Goal: Check status: Check status

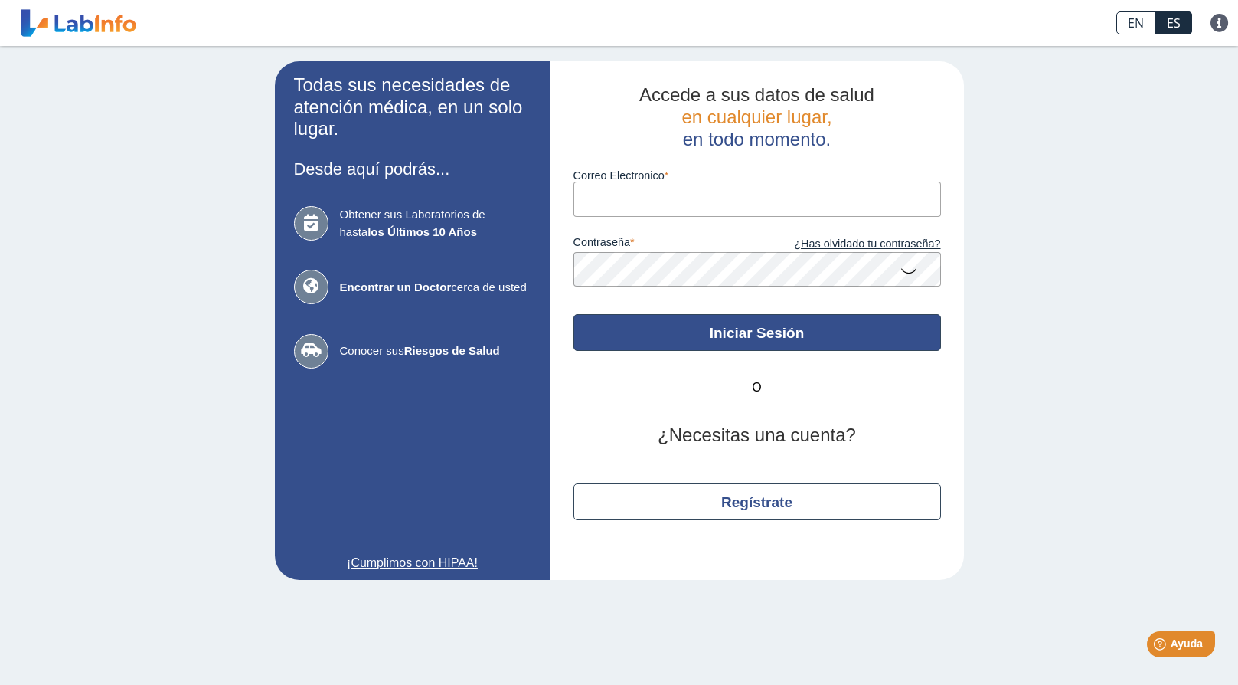
type input "[EMAIL_ADDRESS][DOMAIN_NAME]"
click at [754, 320] on button "Iniciar Sesión" at bounding box center [758, 332] width 368 height 37
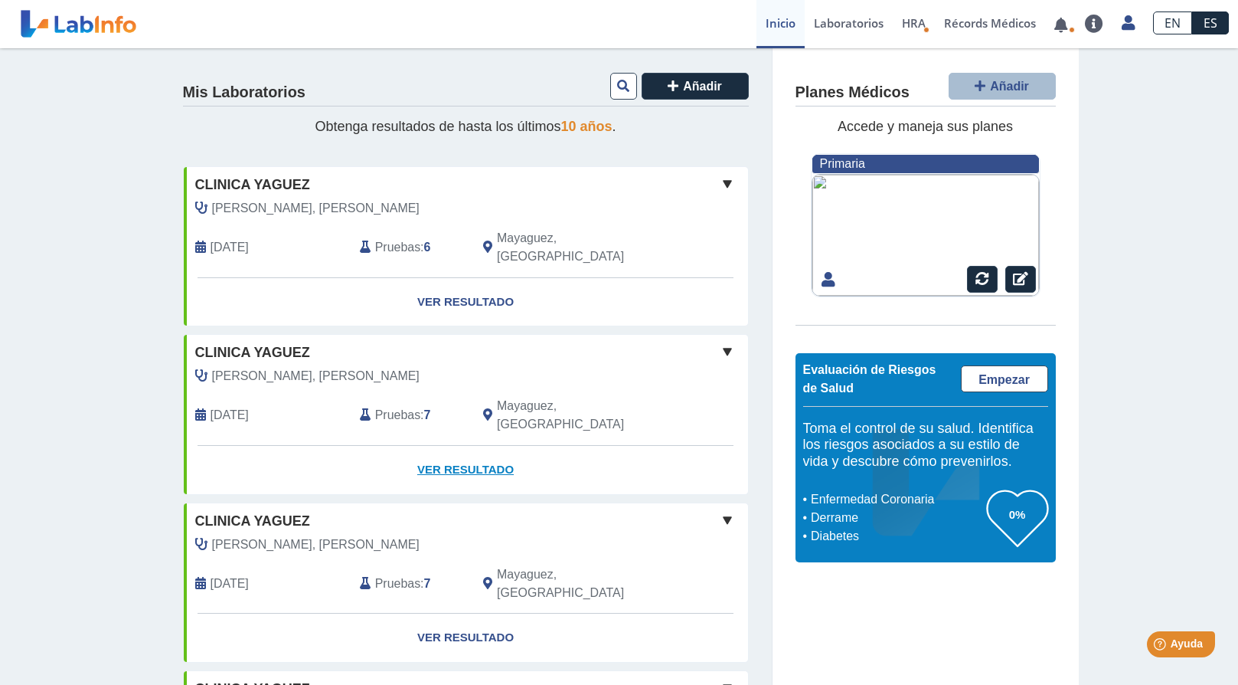
click at [465, 446] on link "Ver Resultado" at bounding box center [466, 470] width 564 height 48
click at [462, 446] on link "Ver Resultado" at bounding box center [466, 470] width 564 height 48
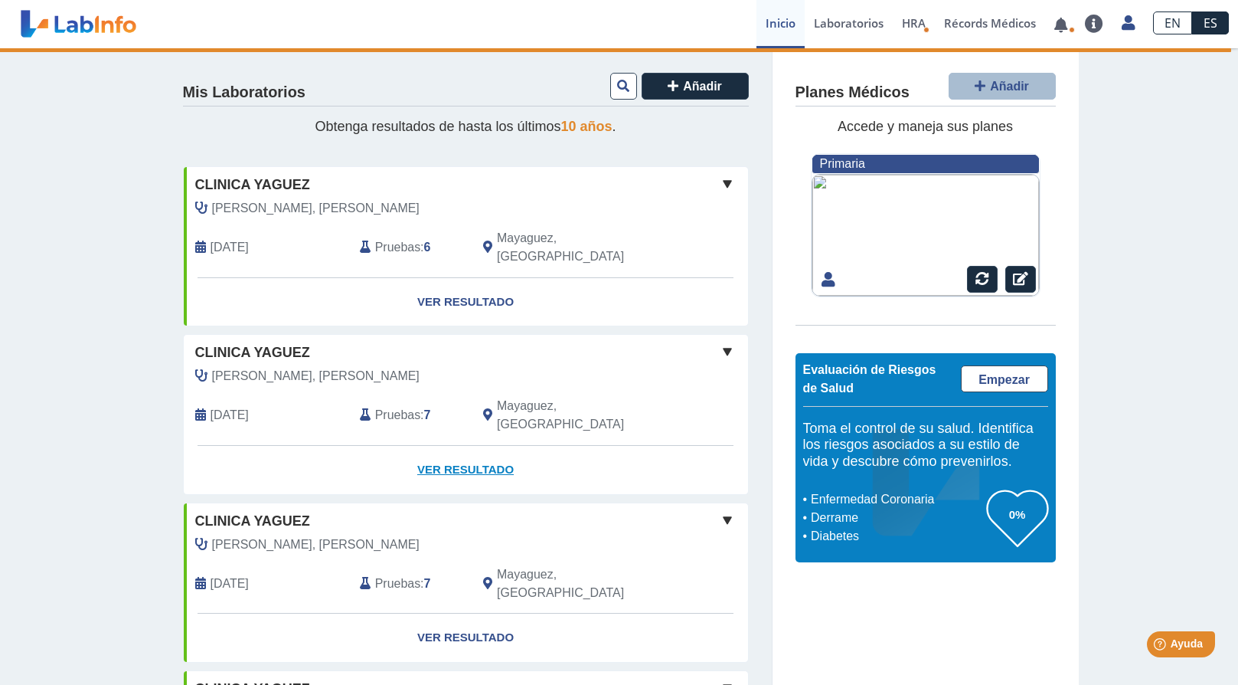
click at [462, 446] on link "Ver Resultado" at bounding box center [466, 470] width 564 height 48
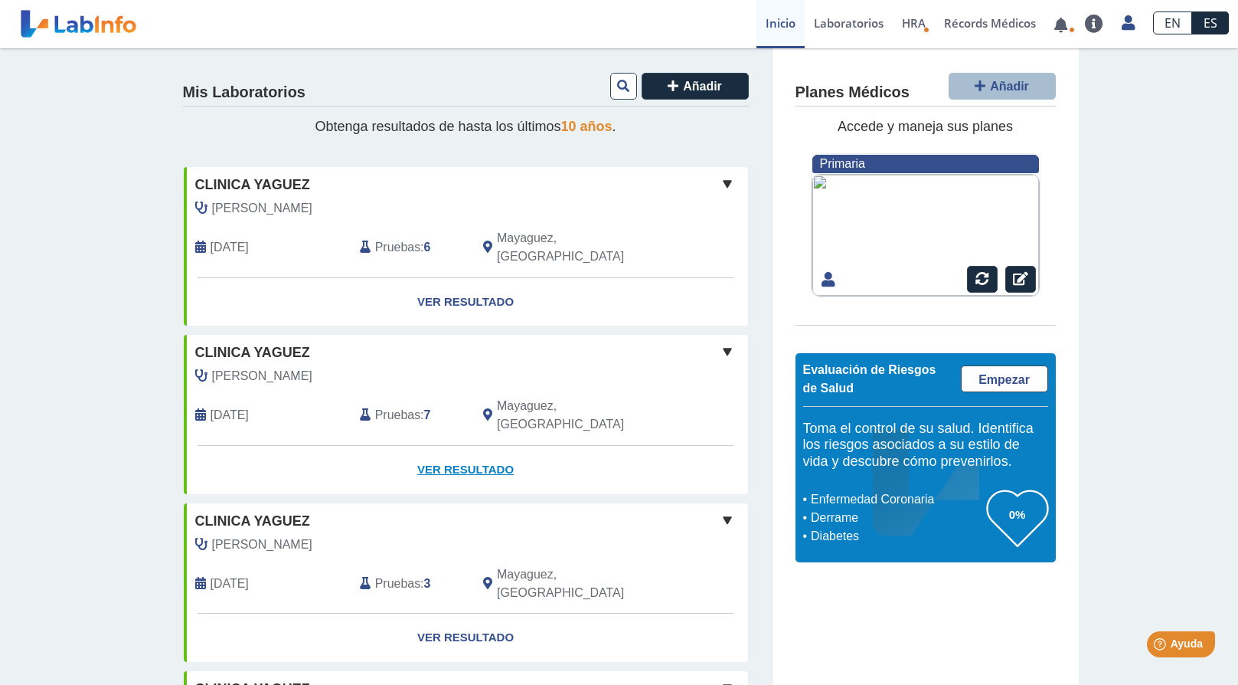
click at [422, 446] on link "Ver Resultado" at bounding box center [466, 470] width 564 height 48
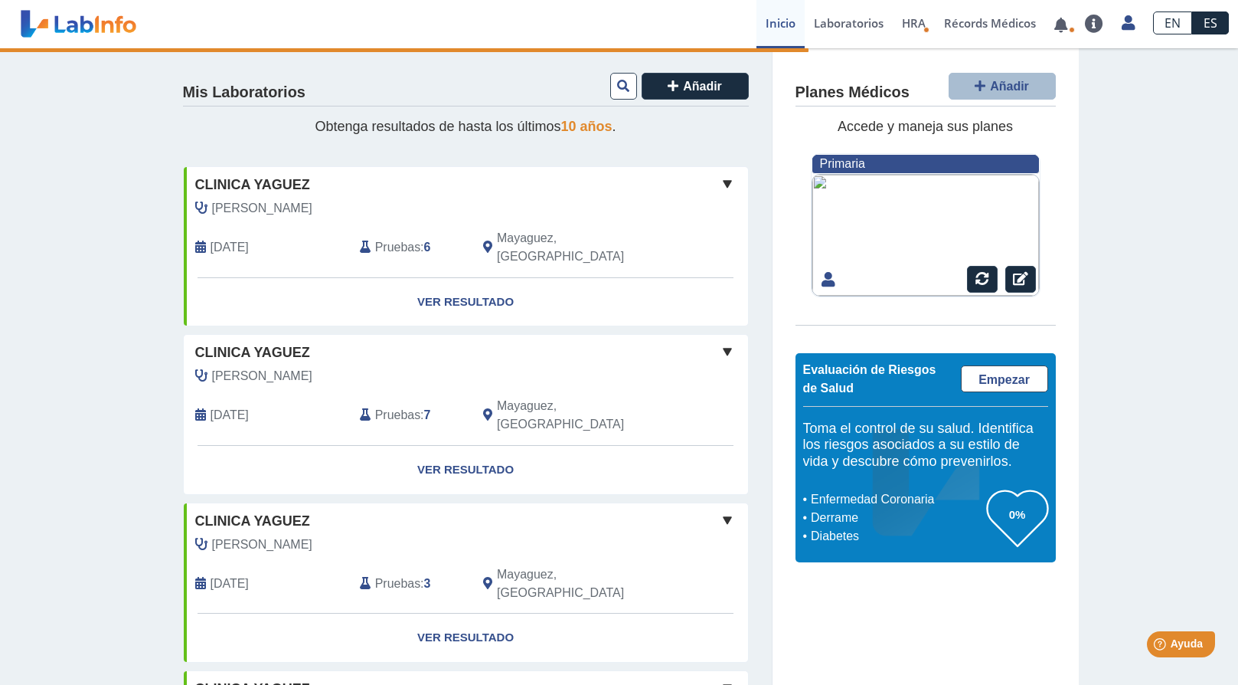
click at [812, 180] on div at bounding box center [926, 235] width 228 height 123
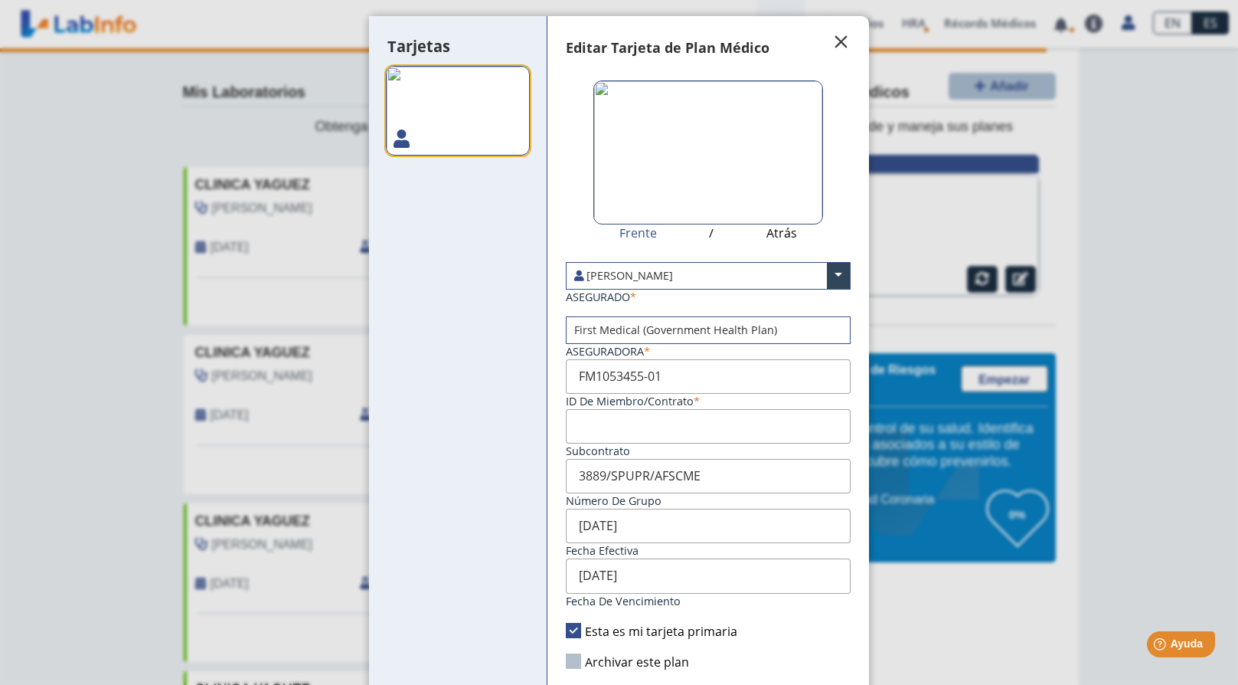
click at [832, 41] on span "" at bounding box center [841, 42] width 18 height 18
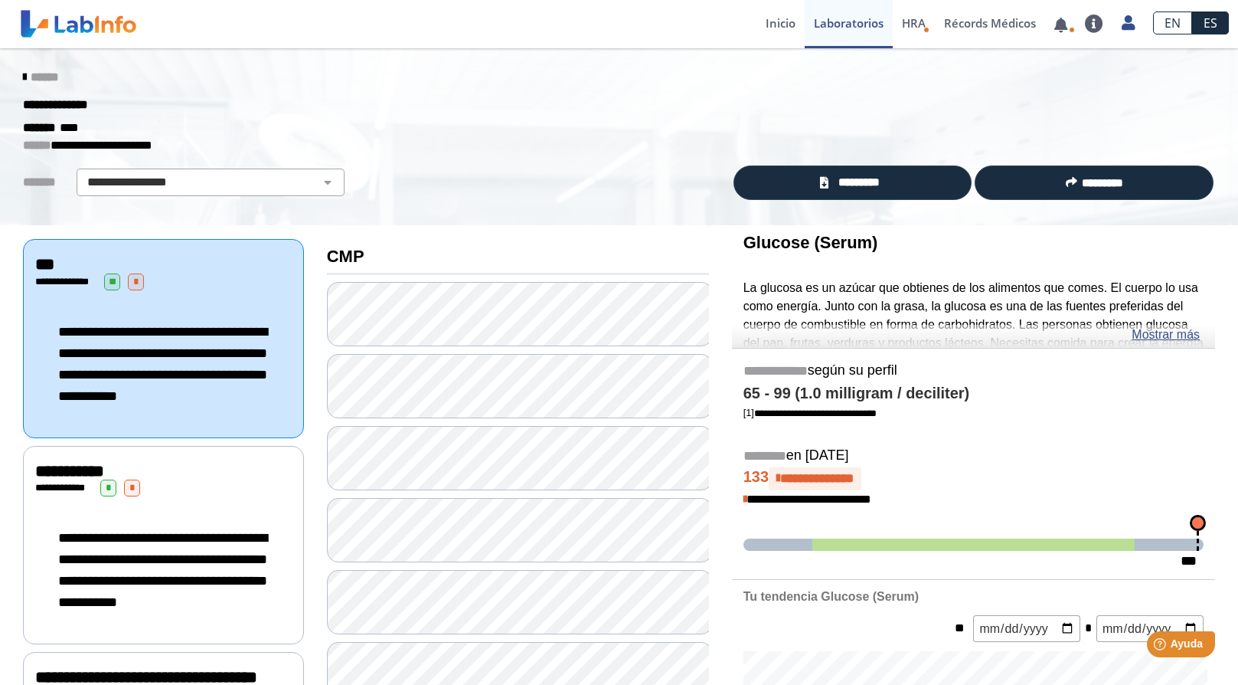
scroll to position [306, 0]
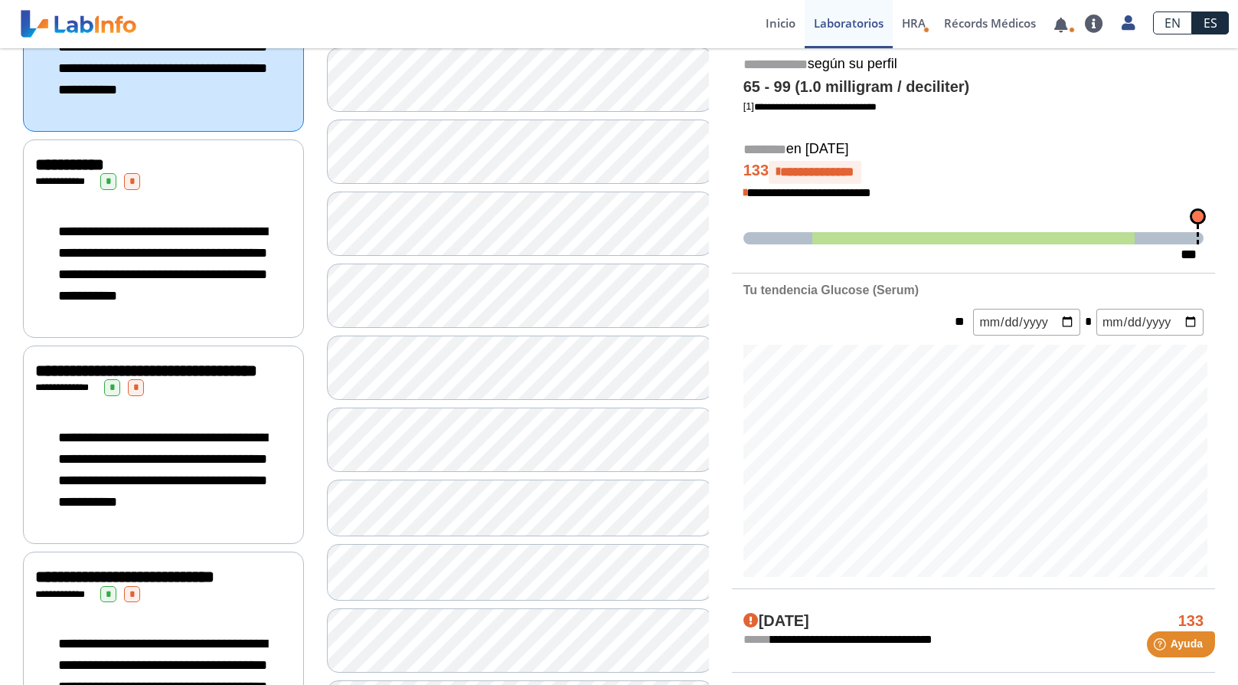
click at [110, 190] on span "*" at bounding box center [108, 181] width 16 height 17
